Goal: Information Seeking & Learning: Learn about a topic

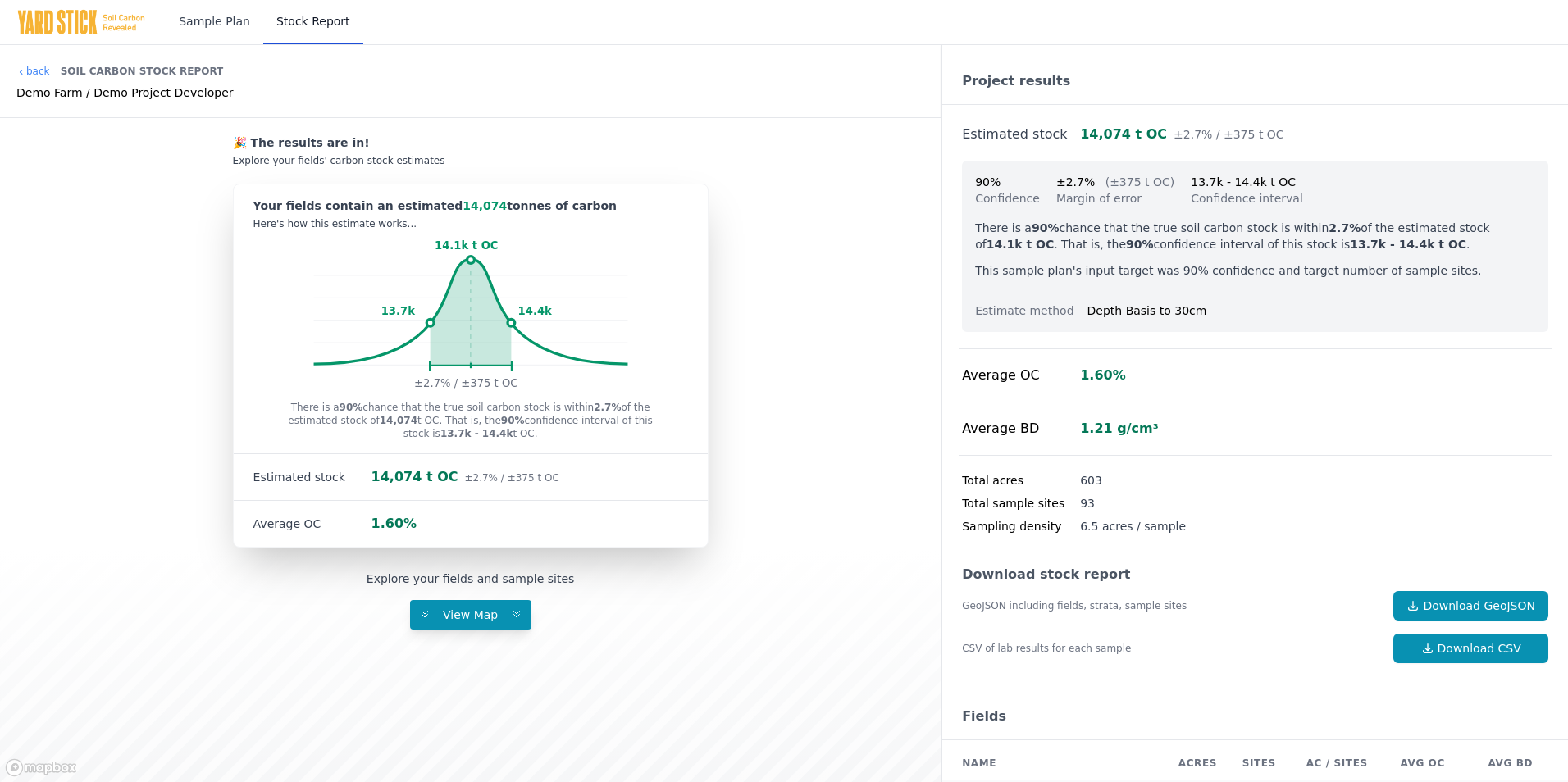
click at [224, 25] on link "Sample Plan" at bounding box center [214, 22] width 97 height 44
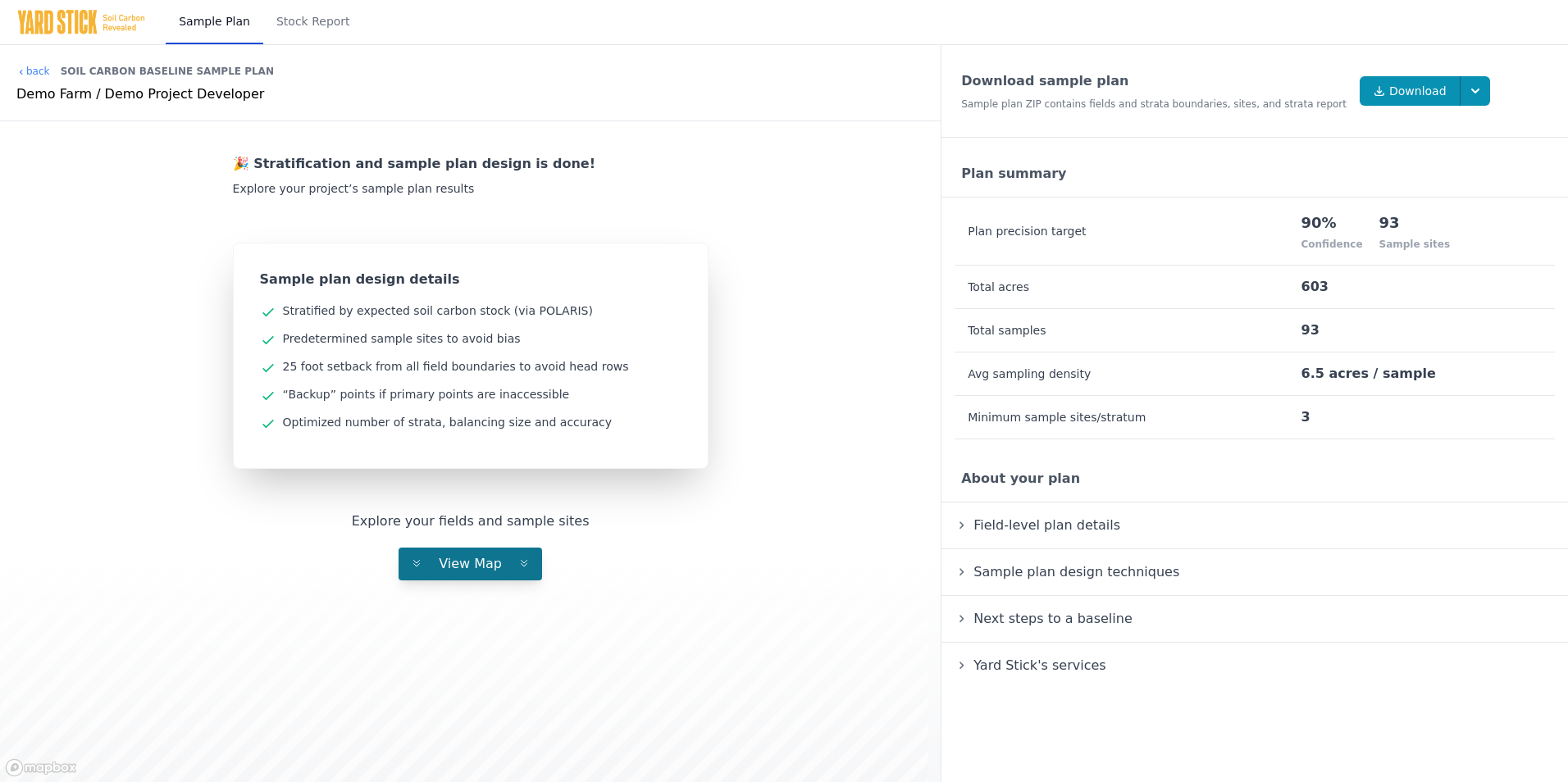
click at [469, 567] on span "View Map" at bounding box center [470, 564] width 89 height 16
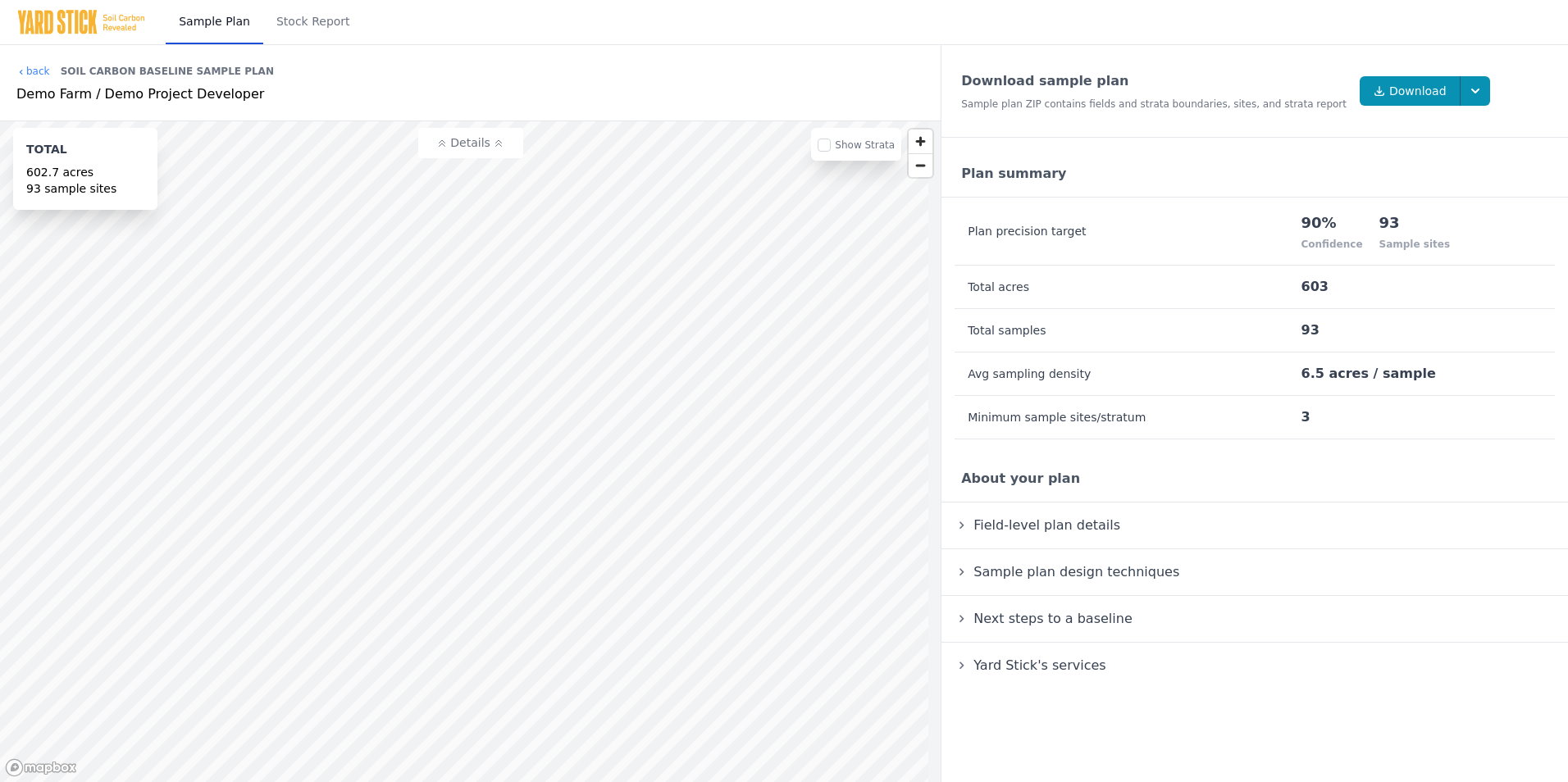
click at [1067, 571] on span "Sample plan design techniques" at bounding box center [1076, 572] width 212 height 23
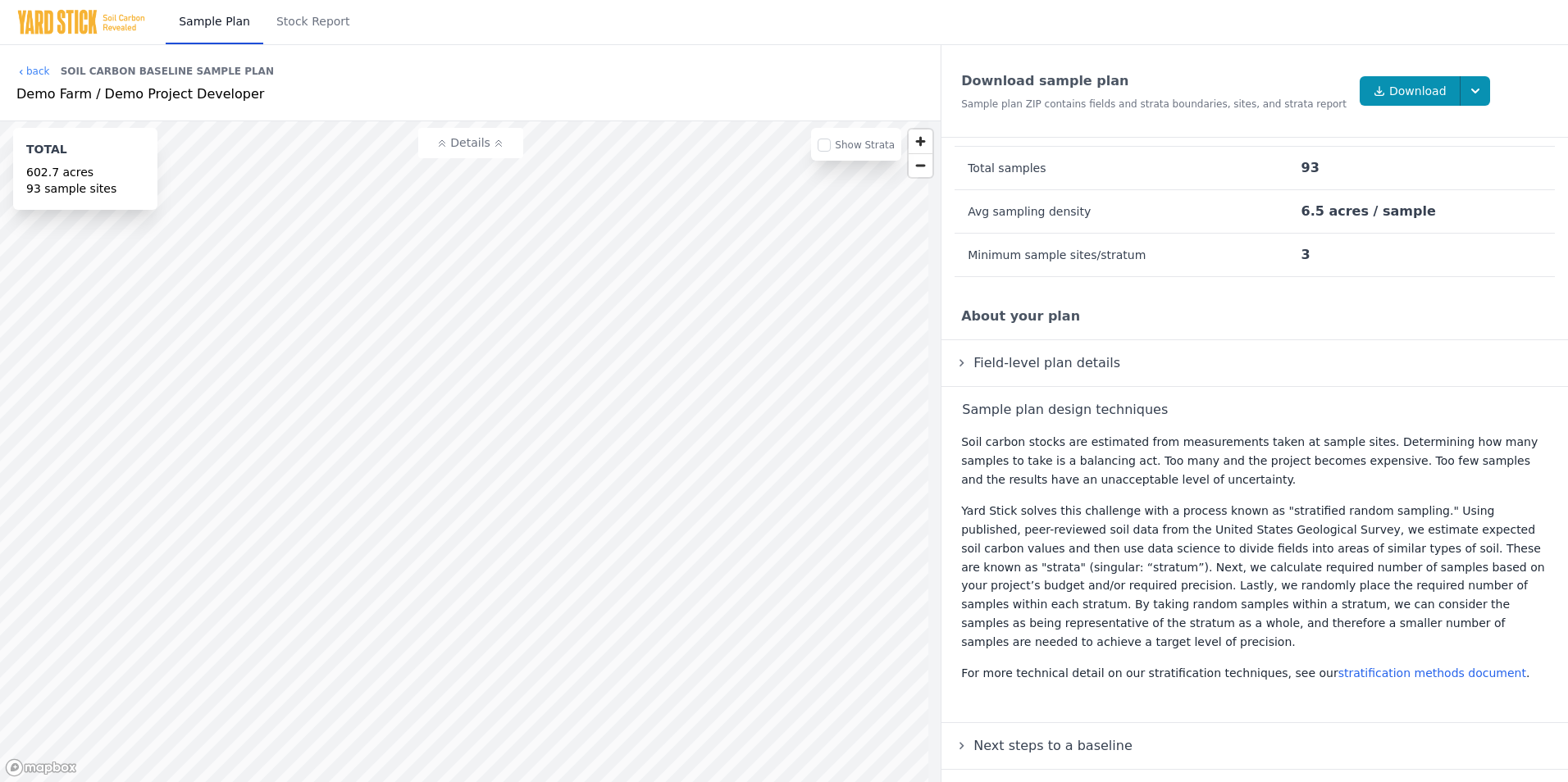
scroll to position [164, 0]
click at [1347, 665] on link "stratification methods document" at bounding box center [1431, 671] width 188 height 13
click at [1009, 361] on span "Field-level plan details" at bounding box center [1046, 361] width 153 height 23
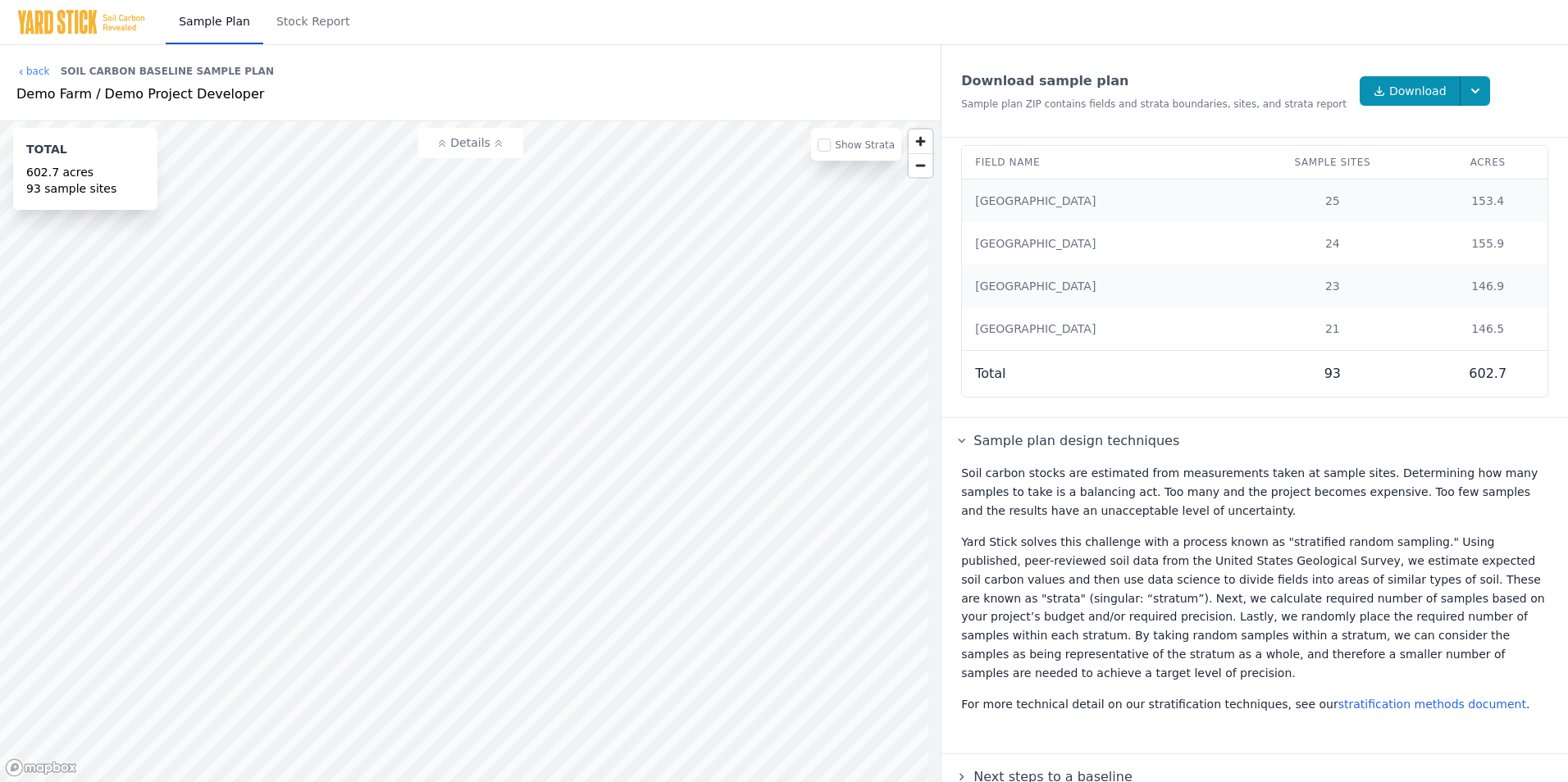
scroll to position [456, 0]
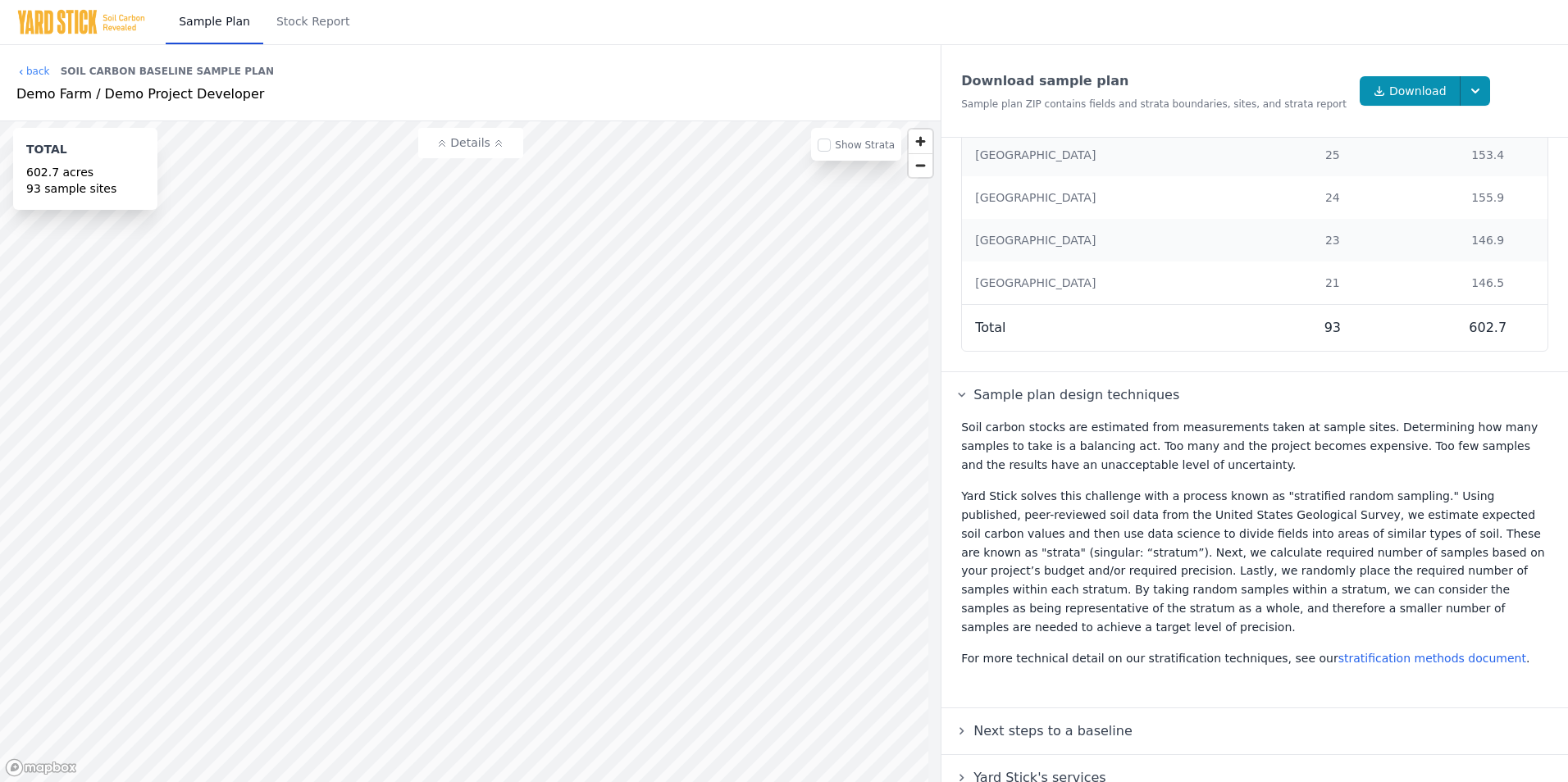
click at [1036, 720] on span "Next steps to a baseline" at bounding box center [1052, 731] width 165 height 23
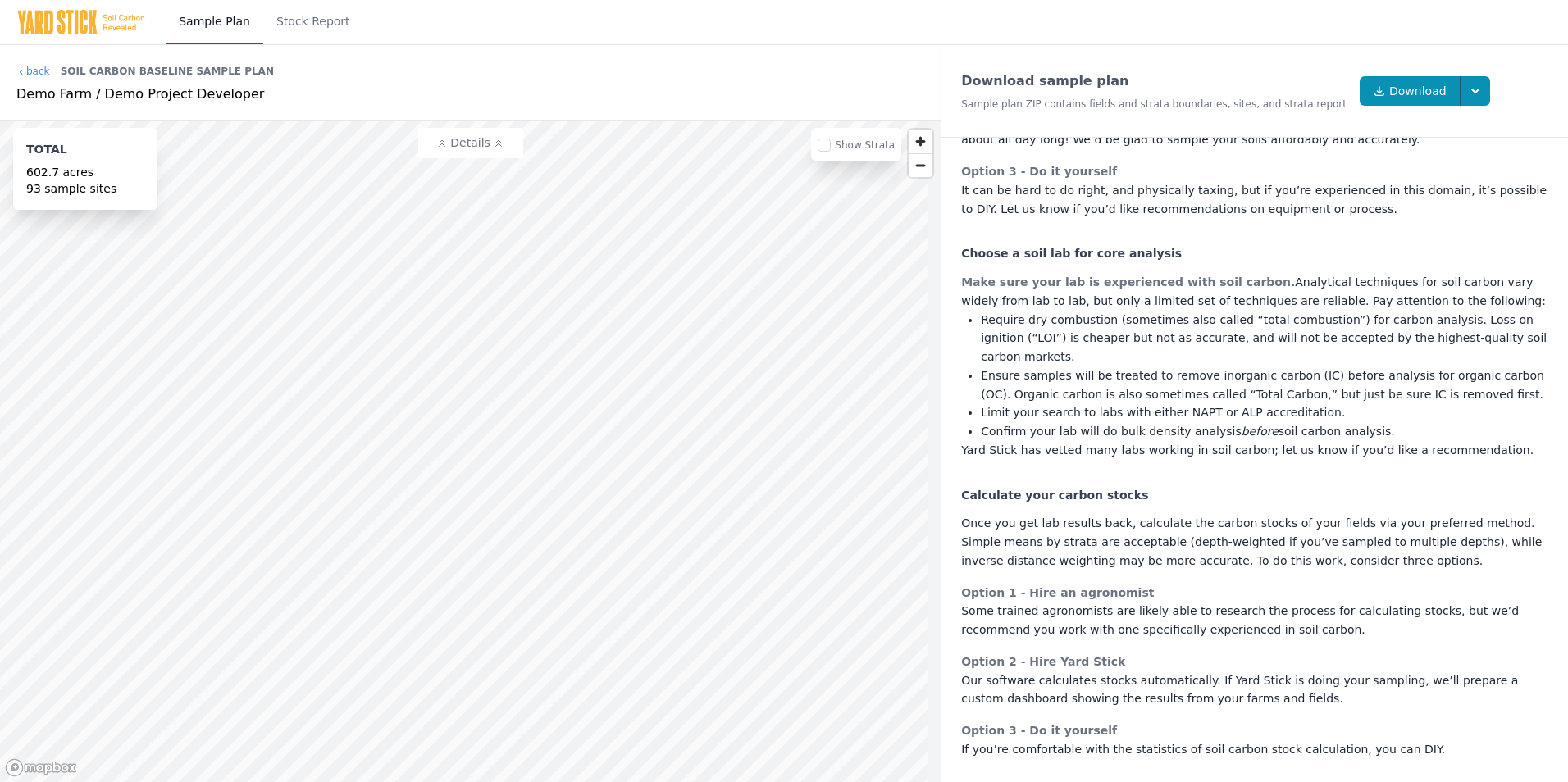
scroll to position [1258, 0]
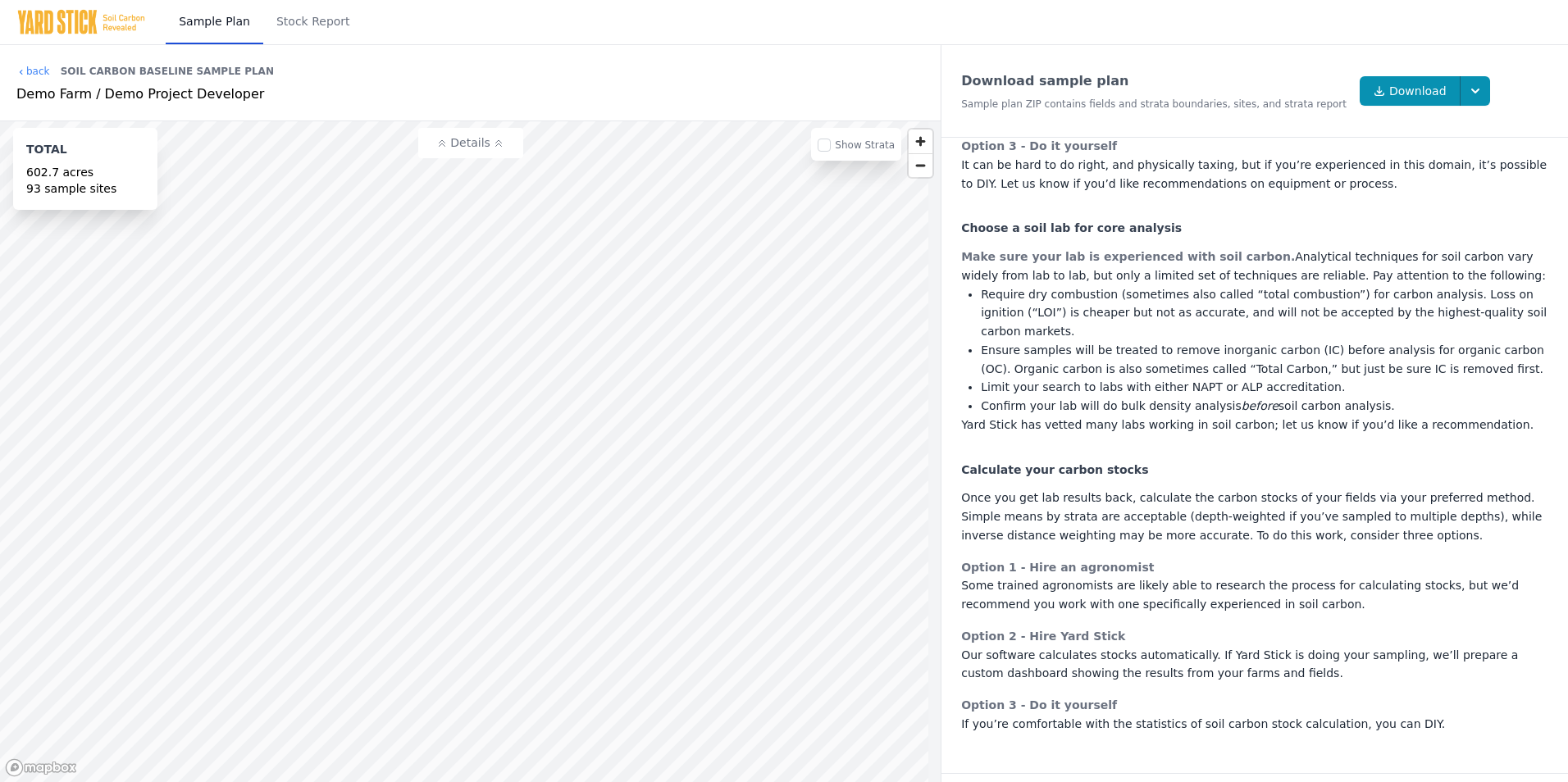
click at [960, 781] on summary "Yard Stick's services" at bounding box center [1255, 797] width 600 height 20
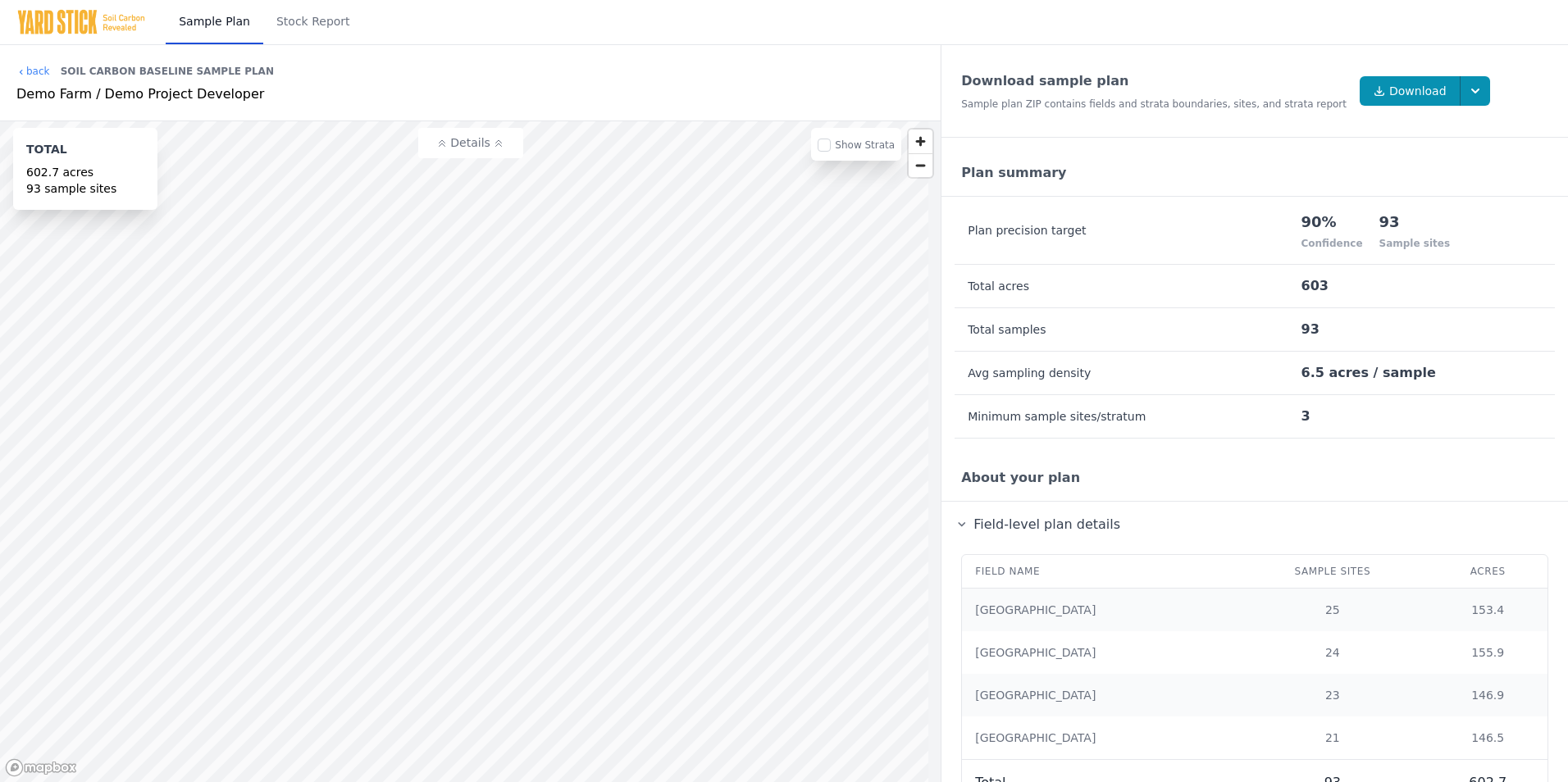
scroll to position [0, 0]
click at [310, 20] on link "Stock Report" at bounding box center [313, 22] width 100 height 44
